Goal: Information Seeking & Learning: Learn about a topic

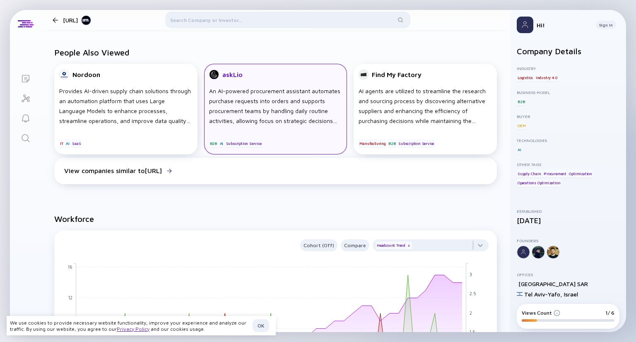
scroll to position [207, 0]
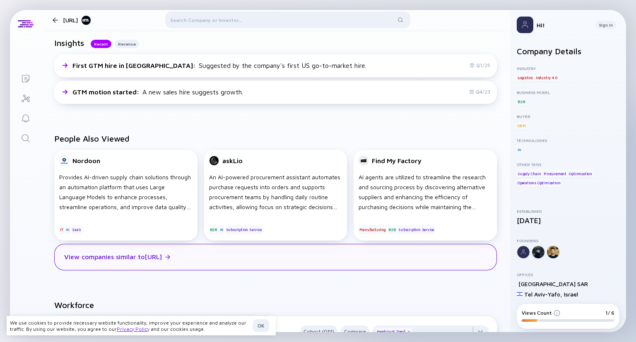
click at [170, 261] on div at bounding box center [167, 256] width 5 height 7
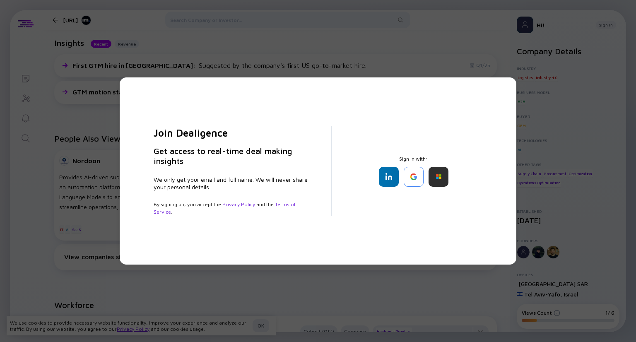
click at [124, 225] on div "Join Dealigence Get access to real-time deal making insights We only get your e…" at bounding box center [318, 170] width 397 height 187
click at [46, 210] on div "Join Dealigence Get access to real-time deal making insights We only get your e…" at bounding box center [318, 171] width 636 height 342
click at [214, 56] on div "Join Dealigence Get access to real-time deal making insights We only get your e…" at bounding box center [318, 171] width 636 height 342
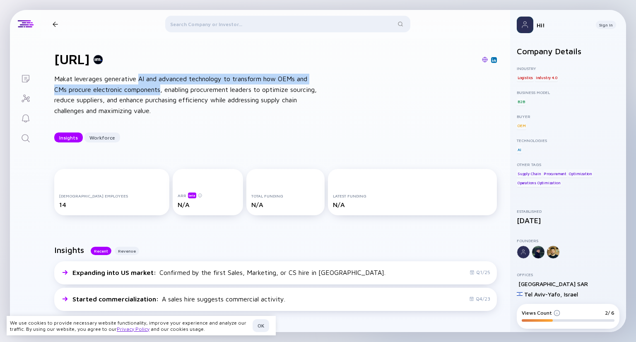
drag, startPoint x: 140, startPoint y: 77, endPoint x: 161, endPoint y: 92, distance: 25.6
click at [161, 92] on div "Makat leverages generative AI and advanced technology to transform how OEMs and…" at bounding box center [186, 95] width 265 height 42
click at [142, 91] on div "Makat leverages generative AI and advanced technology to transform how OEMs and…" at bounding box center [186, 95] width 265 height 42
